Goal: Navigation & Orientation: Find specific page/section

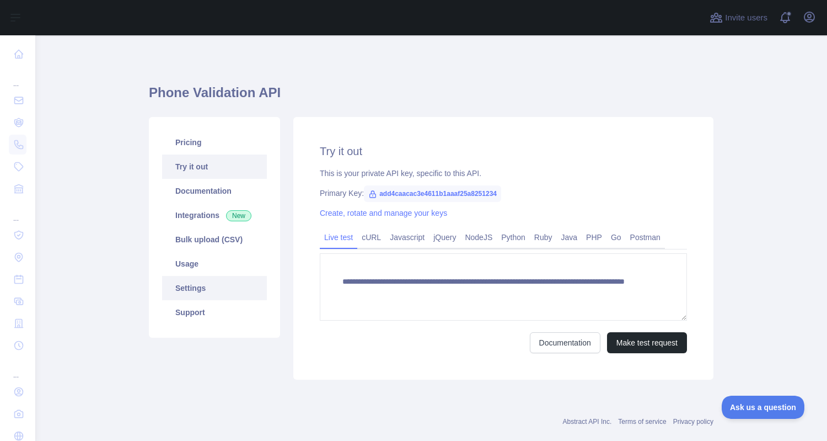
click at [194, 293] on link "Settings" at bounding box center [214, 288] width 105 height 24
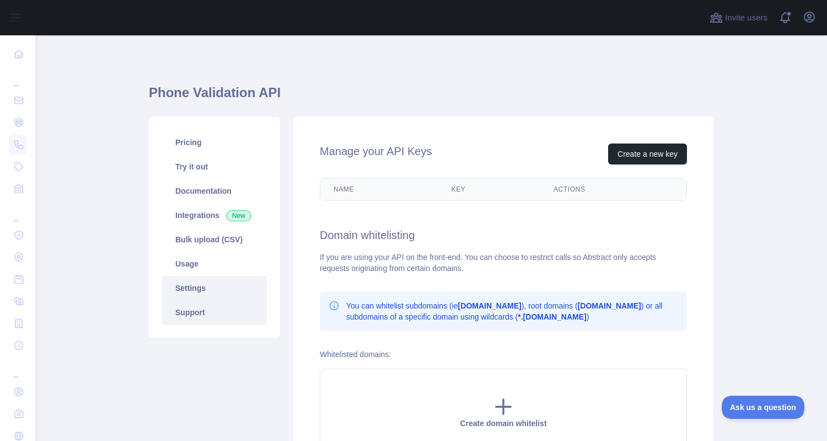
click at [195, 309] on link "Support" at bounding box center [214, 312] width 105 height 24
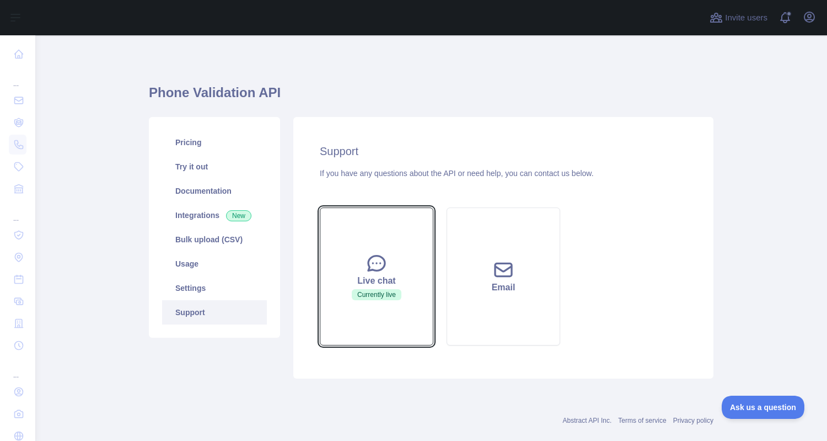
click at [383, 262] on icon at bounding box center [377, 263] width 22 height 22
click at [378, 264] on icon at bounding box center [377, 263] width 22 height 22
click at [377, 292] on span "Currently live" at bounding box center [377, 294] width 50 height 11
click at [384, 263] on icon at bounding box center [376, 263] width 17 height 15
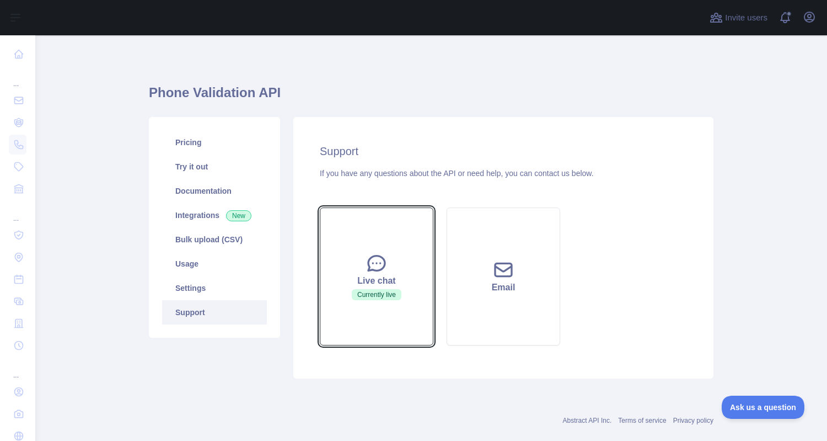
click at [384, 263] on icon at bounding box center [376, 263] width 17 height 15
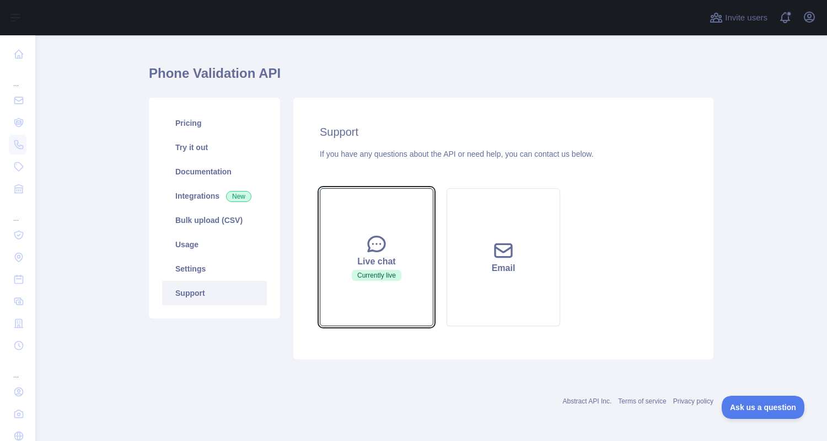
click at [365, 233] on button "Live chat Currently live" at bounding box center [377, 257] width 114 height 138
click at [366, 234] on icon at bounding box center [377, 244] width 22 height 22
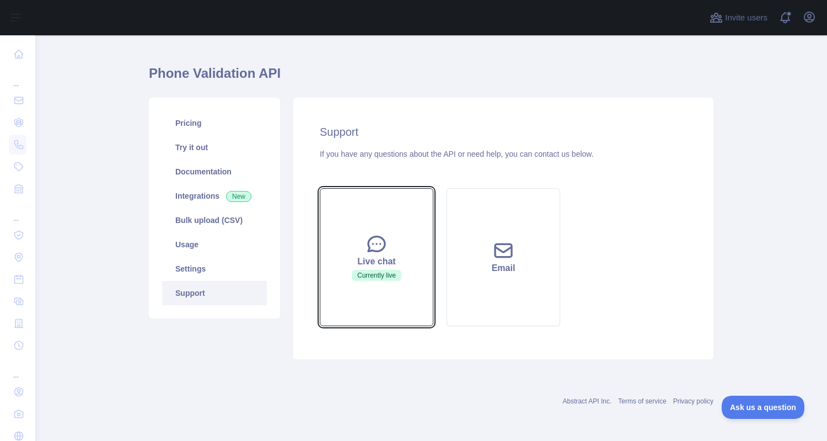
click at [366, 234] on icon at bounding box center [377, 244] width 22 height 22
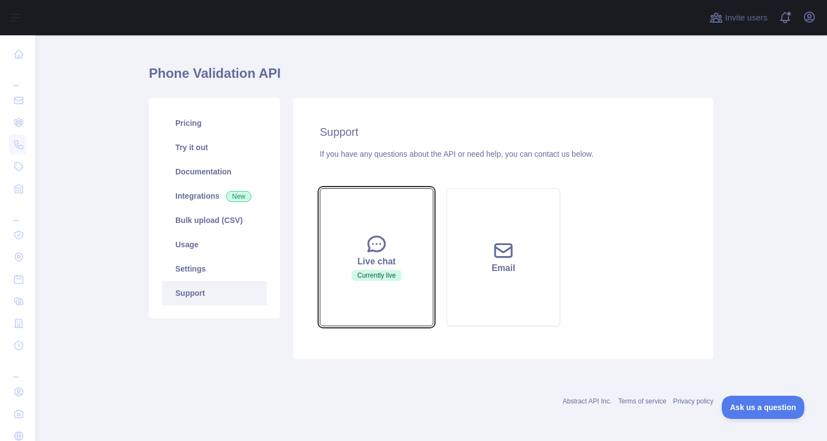
click at [366, 234] on icon at bounding box center [377, 244] width 22 height 22
click at [366, 235] on icon at bounding box center [377, 244] width 22 height 22
click at [368, 234] on icon at bounding box center [377, 244] width 22 height 22
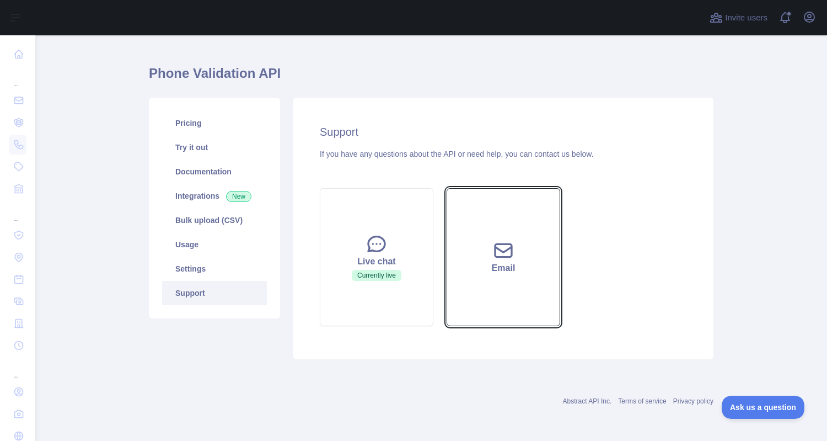
click at [500, 250] on icon at bounding box center [503, 250] width 17 height 13
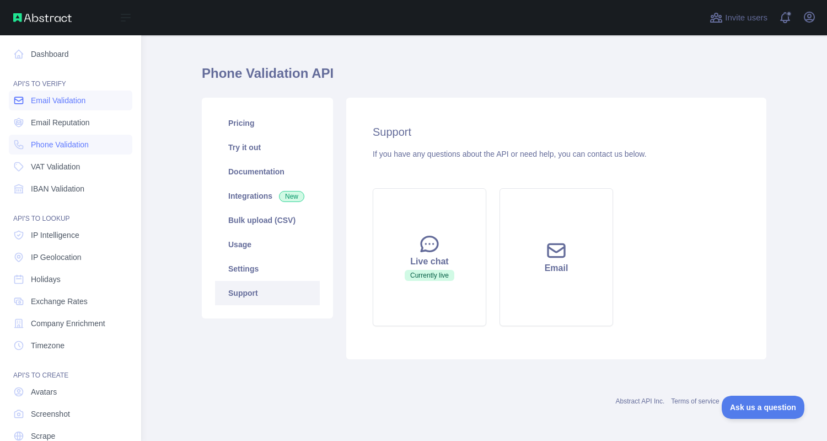
click at [53, 103] on span "Email Validation" at bounding box center [58, 100] width 55 height 11
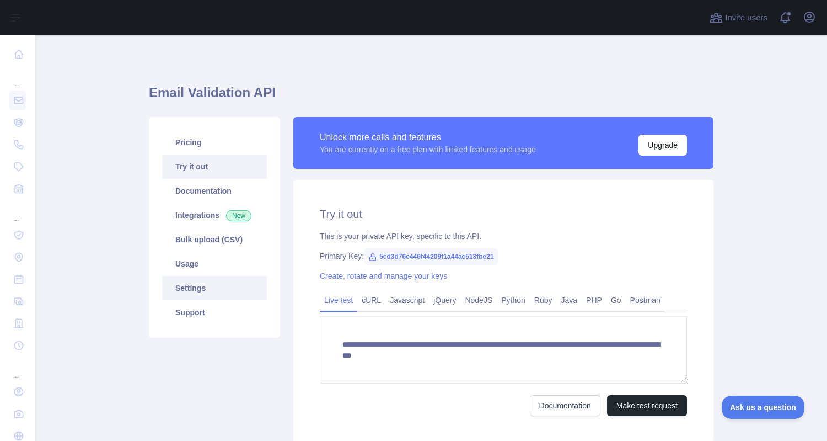
click at [201, 284] on link "Settings" at bounding box center [214, 288] width 105 height 24
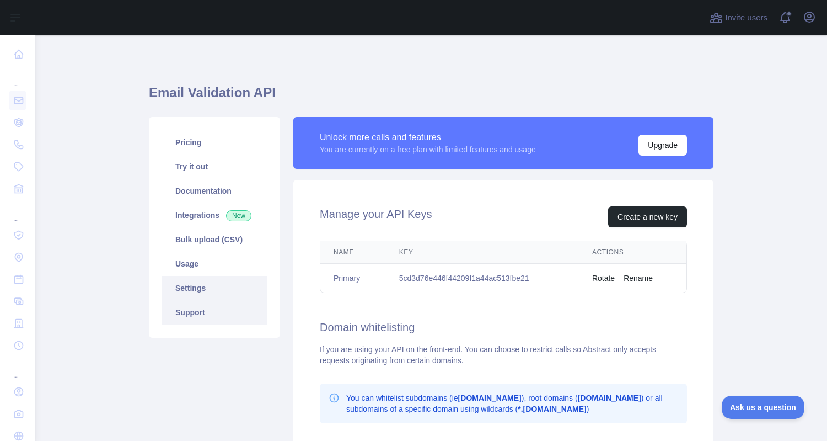
click at [194, 316] on link "Support" at bounding box center [214, 312] width 105 height 24
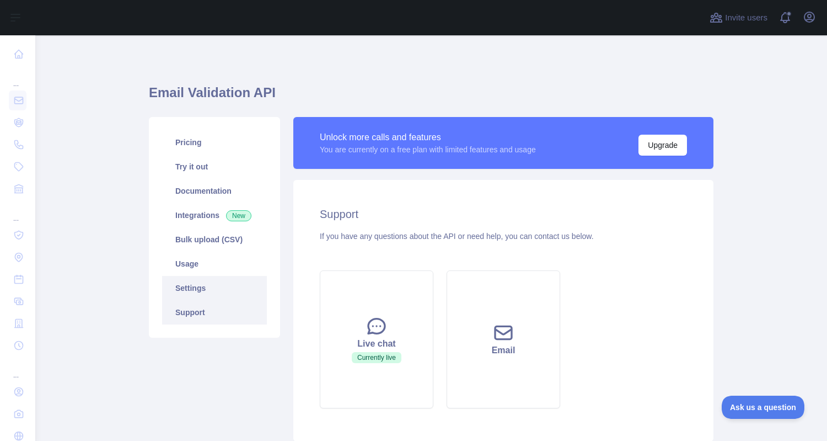
click at [203, 292] on link "Settings" at bounding box center [214, 288] width 105 height 24
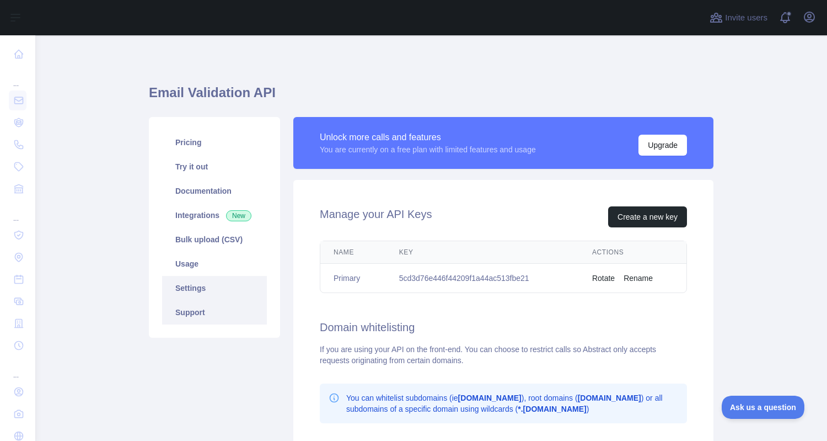
click at [196, 316] on link "Support" at bounding box center [214, 312] width 105 height 24
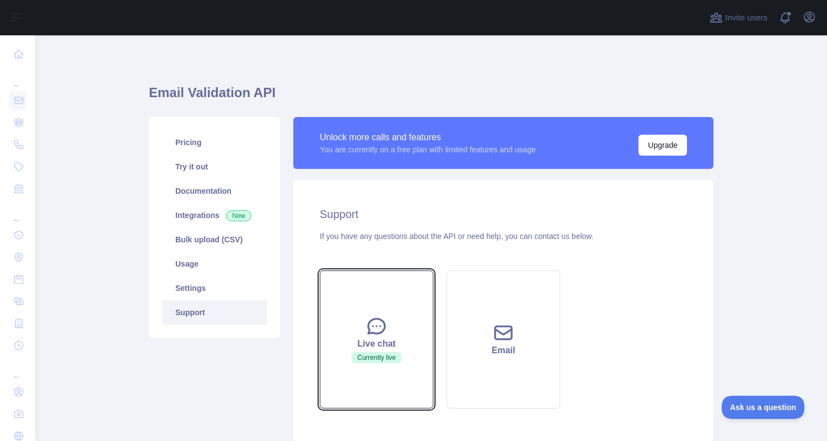
click at [370, 353] on span "Currently live" at bounding box center [377, 357] width 50 height 11
click at [381, 333] on icon at bounding box center [376, 326] width 17 height 15
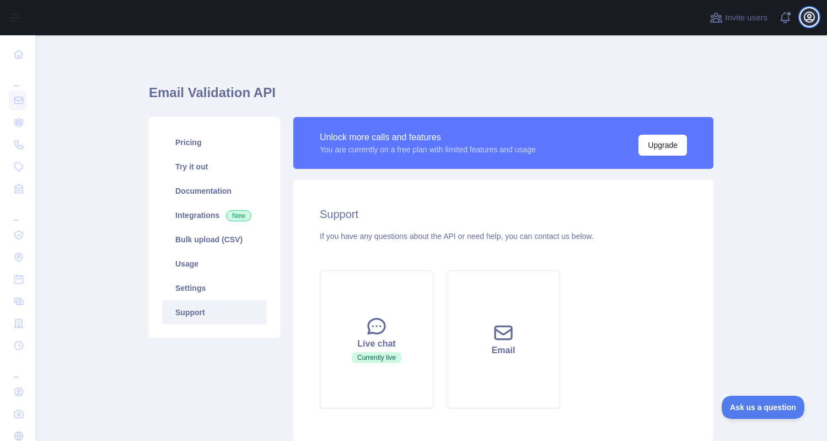
click at [812, 18] on icon "button" at bounding box center [809, 16] width 13 height 13
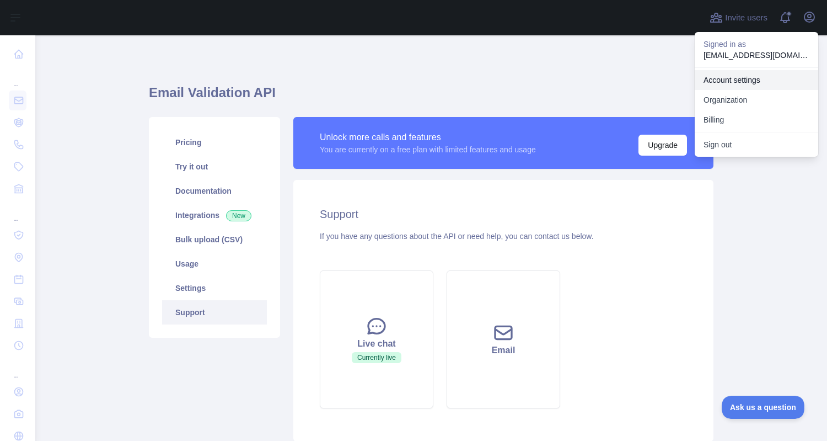
click at [741, 83] on link "Account settings" at bounding box center [757, 80] width 124 height 20
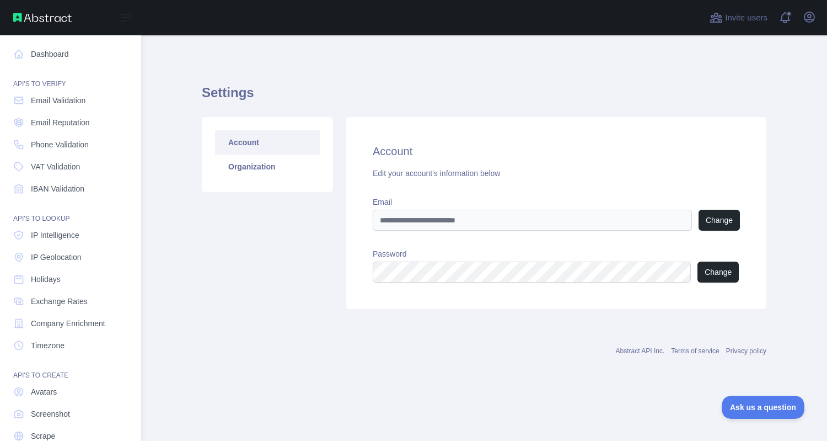
click at [47, 18] on img at bounding box center [42, 17] width 58 height 9
click at [33, 49] on link "Dashboard" at bounding box center [71, 54] width 124 height 20
